Goal: Task Accomplishment & Management: Complete application form

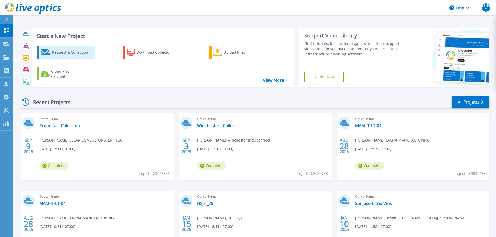
click at [81, 51] on div "Request a Collection" at bounding box center [73, 52] width 42 height 10
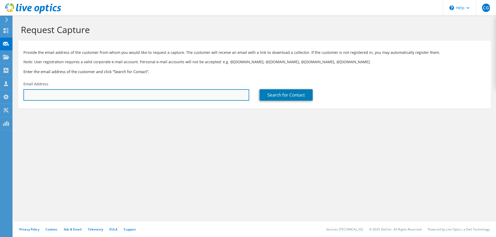
click at [82, 93] on input "text" at bounding box center [136, 94] width 226 height 11
type input "[PERSON_NAME][EMAIL_ADDRESS][DOMAIN_NAME]"
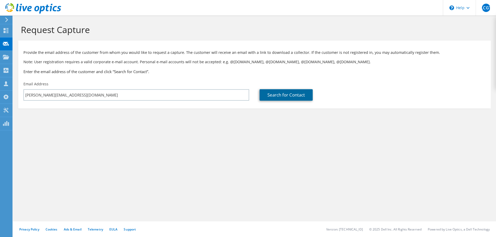
click at [277, 95] on link "Search for Contact" at bounding box center [286, 94] width 53 height 11
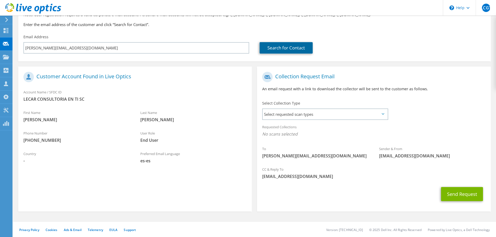
scroll to position [48, 0]
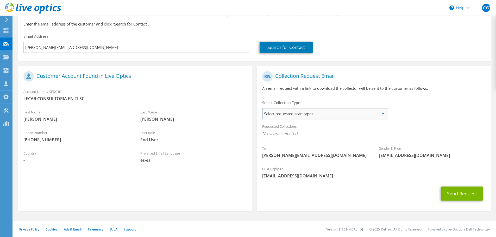
click at [287, 114] on span "Select requested scan types" at bounding box center [325, 114] width 125 height 10
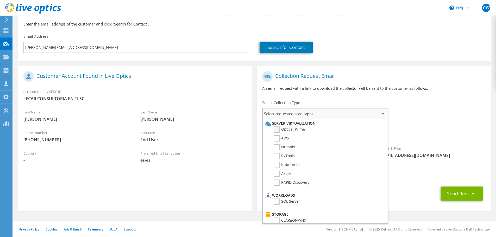
click at [278, 131] on label "Optical Prime" at bounding box center [289, 130] width 31 height 6
click at [0, 0] on input "Optical Prime" at bounding box center [0, 0] width 0 height 0
click at [437, 123] on div "Requested Collections No scans selected Optical Prime" at bounding box center [374, 131] width 234 height 21
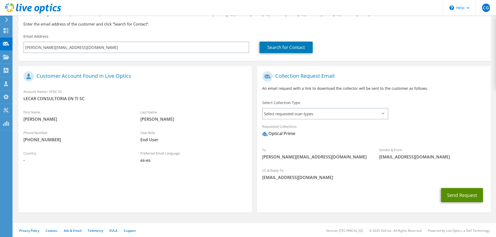
click at [459, 197] on button "Send Request" at bounding box center [462, 195] width 42 height 14
